Goal: Task Accomplishment & Management: Use online tool/utility

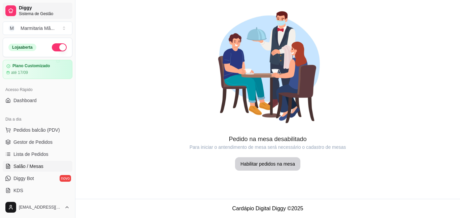
click at [44, 11] on span "Sistema de Gestão" at bounding box center [44, 13] width 51 height 5
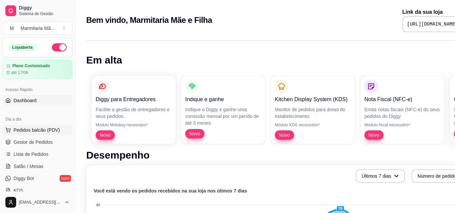
click at [32, 130] on span "Pedidos balcão (PDV)" at bounding box center [36, 130] width 46 height 7
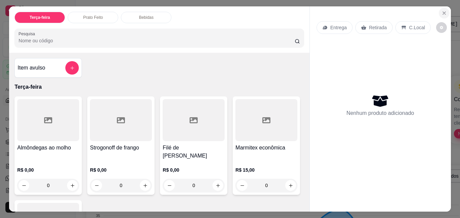
click at [438, 10] on button "Close" at bounding box center [443, 13] width 11 height 11
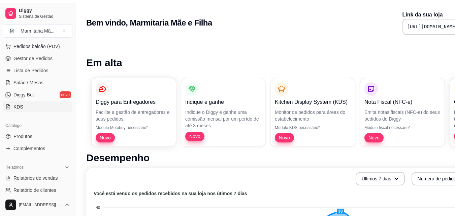
scroll to position [101, 0]
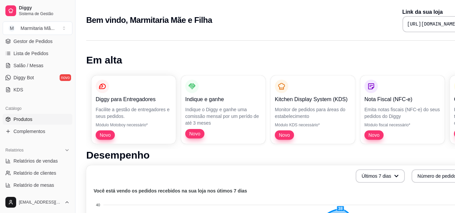
click at [41, 116] on link "Produtos" at bounding box center [38, 119] width 70 height 11
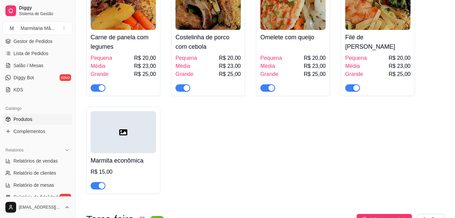
scroll to position [101, 0]
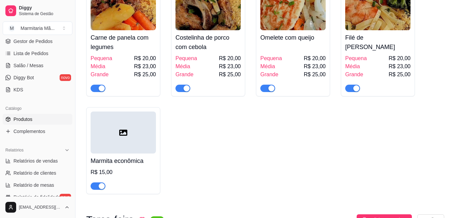
click at [116, 121] on div at bounding box center [123, 133] width 65 height 42
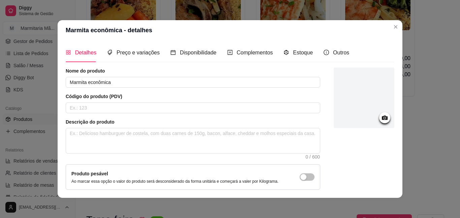
click at [382, 119] on icon at bounding box center [385, 118] width 6 height 4
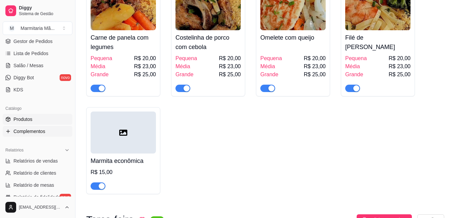
click at [36, 134] on span "Complementos" at bounding box center [29, 131] width 32 height 7
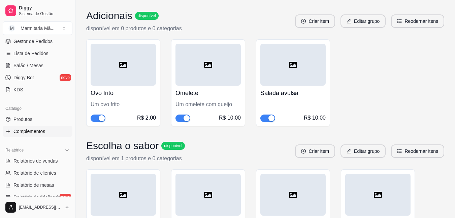
scroll to position [101, 0]
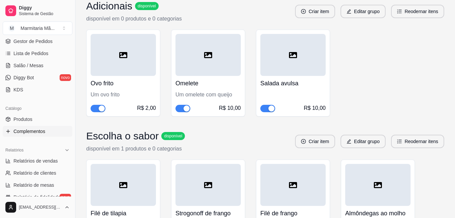
click at [136, 91] on div "Um ovo frito" at bounding box center [123, 95] width 65 height 8
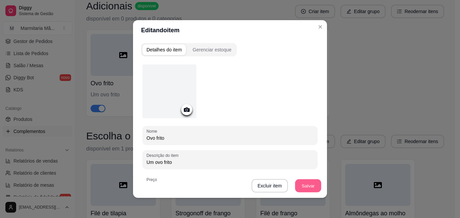
click at [306, 188] on button "Salvar" at bounding box center [308, 186] width 26 height 13
click at [312, 184] on button "Salvar" at bounding box center [308, 186] width 26 height 13
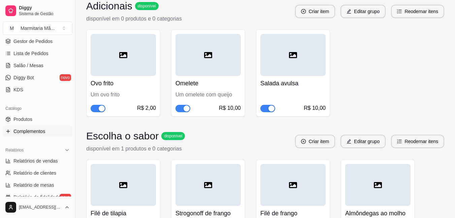
click at [193, 97] on div "Um omelete com queijo" at bounding box center [207, 95] width 65 height 8
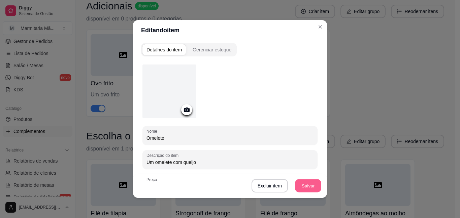
click at [306, 181] on button "Salvar" at bounding box center [308, 186] width 26 height 13
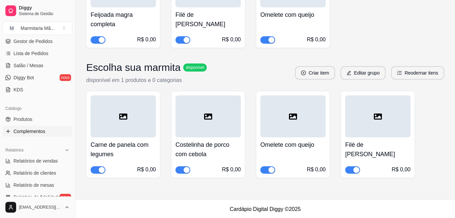
scroll to position [421, 0]
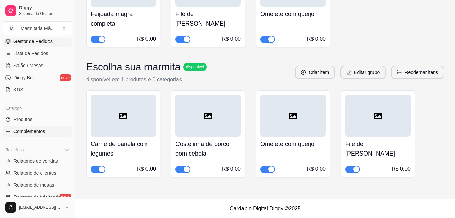
click at [8, 41] on icon at bounding box center [7, 41] width 5 height 5
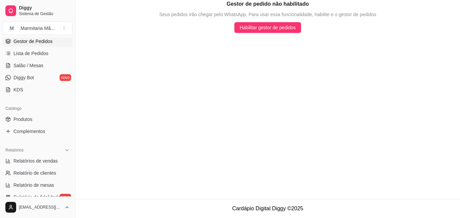
click at [29, 37] on div "Diggy Sistema de Gestão M Marmitaria Mã ..." at bounding box center [37, 19] width 75 height 38
click at [27, 52] on span "Lista de Pedidos" at bounding box center [30, 53] width 35 height 7
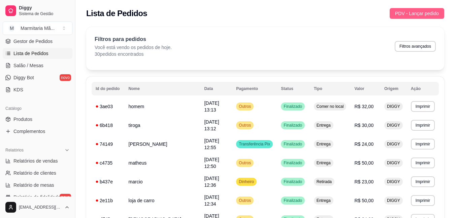
click at [413, 10] on span "PDV - Lançar pedido" at bounding box center [417, 13] width 44 height 7
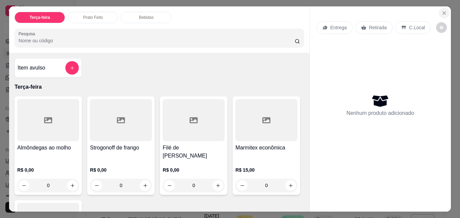
click at [441, 10] on icon "Close" at bounding box center [443, 12] width 5 height 5
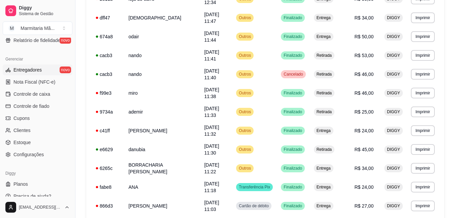
scroll to position [266, 0]
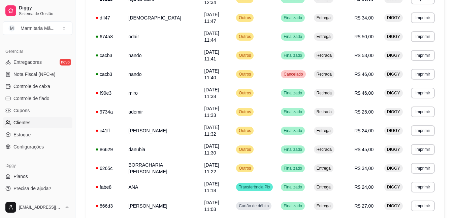
click at [25, 121] on span "Clientes" at bounding box center [21, 122] width 17 height 7
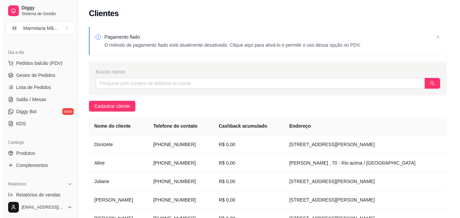
scroll to position [67, 0]
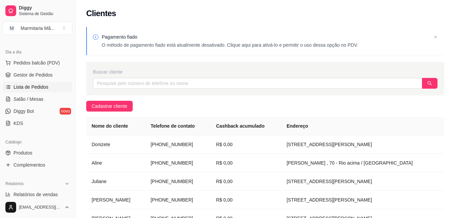
click at [32, 84] on span "Lista de Pedidos" at bounding box center [30, 87] width 35 height 7
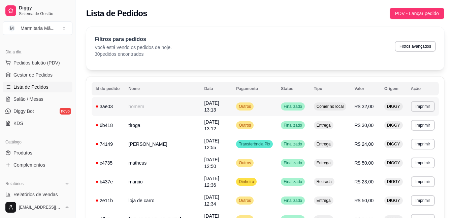
click at [239, 102] on td "Outros" at bounding box center [254, 106] width 45 height 19
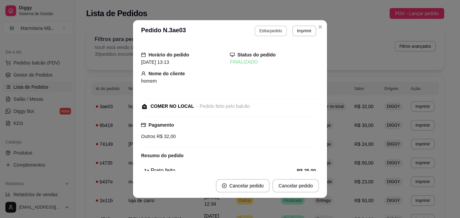
click at [263, 28] on button "Editar pedido" at bounding box center [270, 31] width 32 height 11
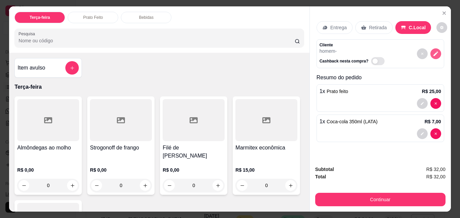
click at [435, 51] on icon "decrease-product-quantity" at bounding box center [435, 54] width 6 height 6
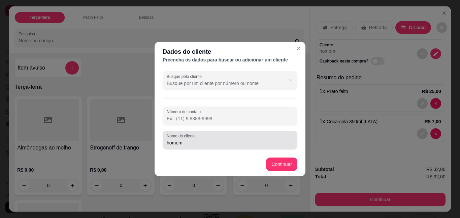
click at [202, 143] on input "homem" at bounding box center [230, 143] width 127 height 7
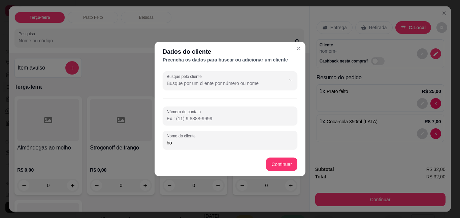
type input "h"
type input "[PERSON_NAME]"
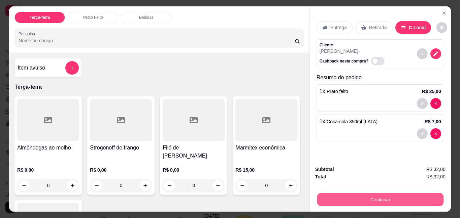
click at [323, 195] on button "Continuar" at bounding box center [380, 199] width 126 height 13
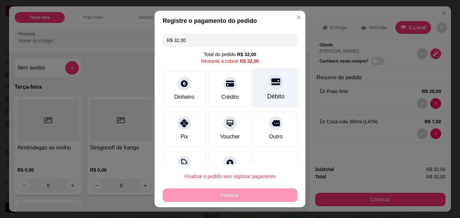
drag, startPoint x: 256, startPoint y: 83, endPoint x: 245, endPoint y: 100, distance: 19.4
click at [256, 84] on div "Débito" at bounding box center [275, 87] width 47 height 39
type input "R$ 0,00"
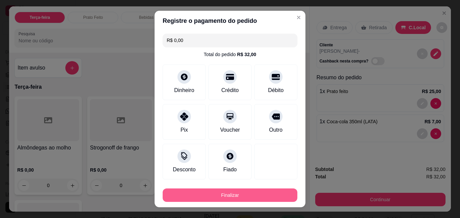
click at [220, 194] on button "Finalizar" at bounding box center [229, 195] width 135 height 13
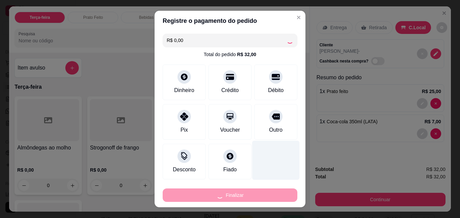
type input "0"
type input "-R$ 32,00"
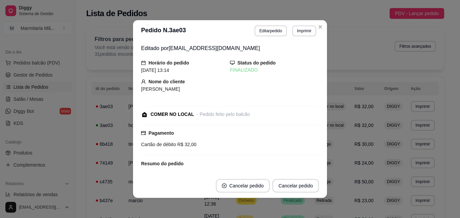
click at [236, 90] on div "Nome do cliente [PERSON_NAME]" at bounding box center [230, 85] width 178 height 15
